Goal: Task Accomplishment & Management: Manage account settings

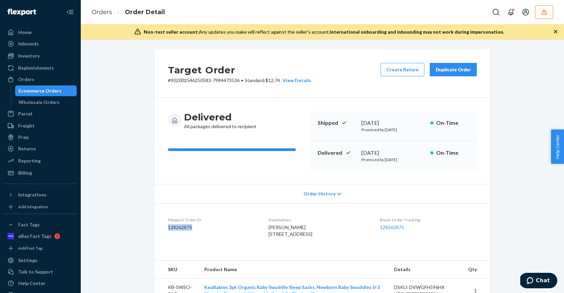
click at [552, 7] on button "button" at bounding box center [544, 11] width 18 height 13
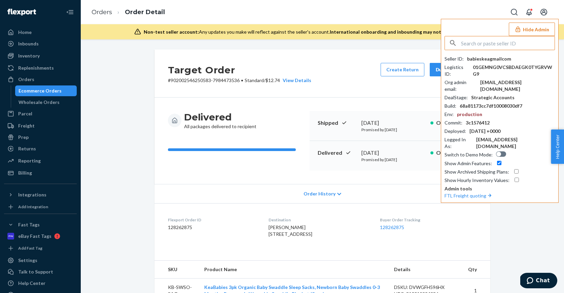
click at [470, 39] on input "text" at bounding box center [508, 42] width 94 height 13
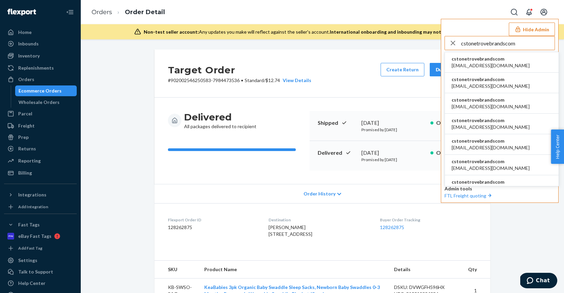
type input "cstonetrovebrandscom"
click at [472, 62] on span "cstonetrovebrandscom" at bounding box center [491, 59] width 78 height 7
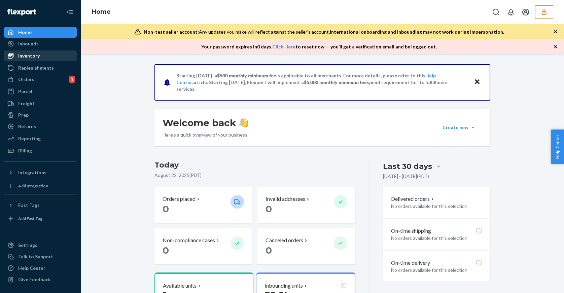
click at [41, 57] on div "Inventory" at bounding box center [40, 55] width 71 height 9
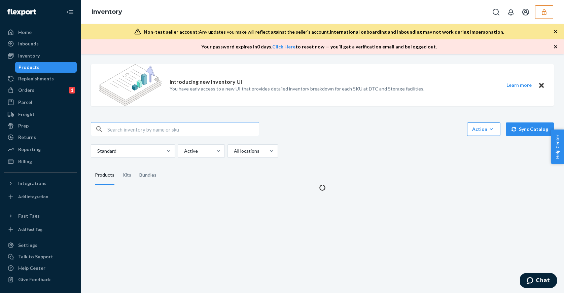
click at [137, 133] on input "text" at bounding box center [182, 128] width 151 height 13
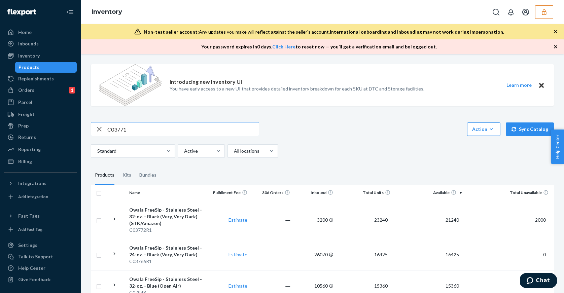
type input "C03771"
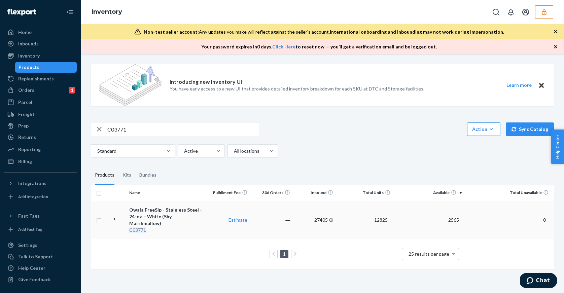
click at [203, 217] on div "Owala FreeSip - Stainless Steel - 24-oz. - White (Shy Marshmallow)" at bounding box center [166, 217] width 75 height 20
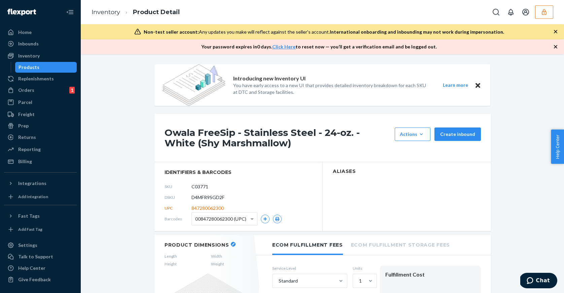
click at [204, 194] on span "D4MFR9SGD2F" at bounding box center [207, 197] width 33 height 7
click at [203, 197] on span "D4MFR9SGD2F" at bounding box center [207, 197] width 33 height 7
copy span "D4MFR9SGD2F"
